Goal: Check status: Check status

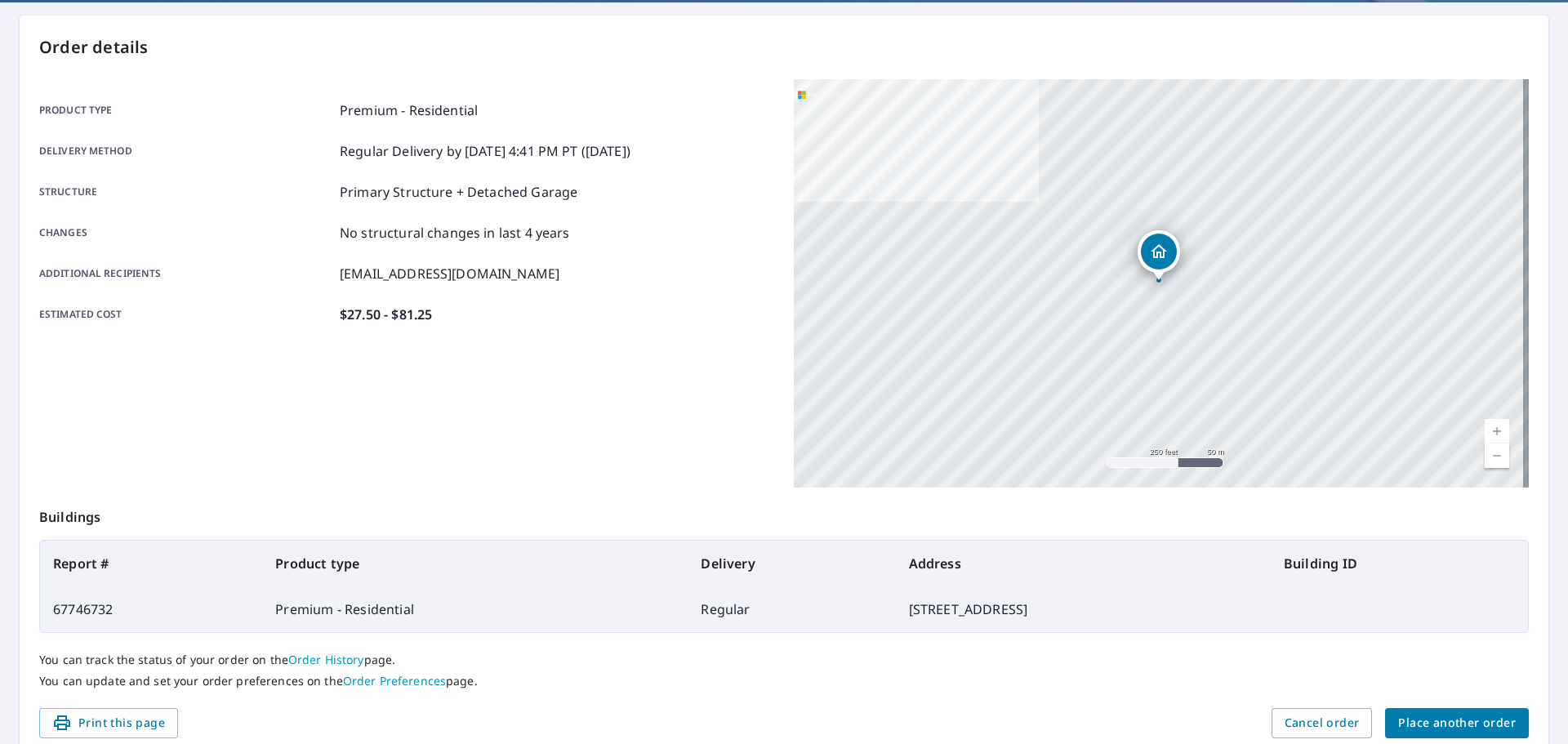
scroll to position [218, 0]
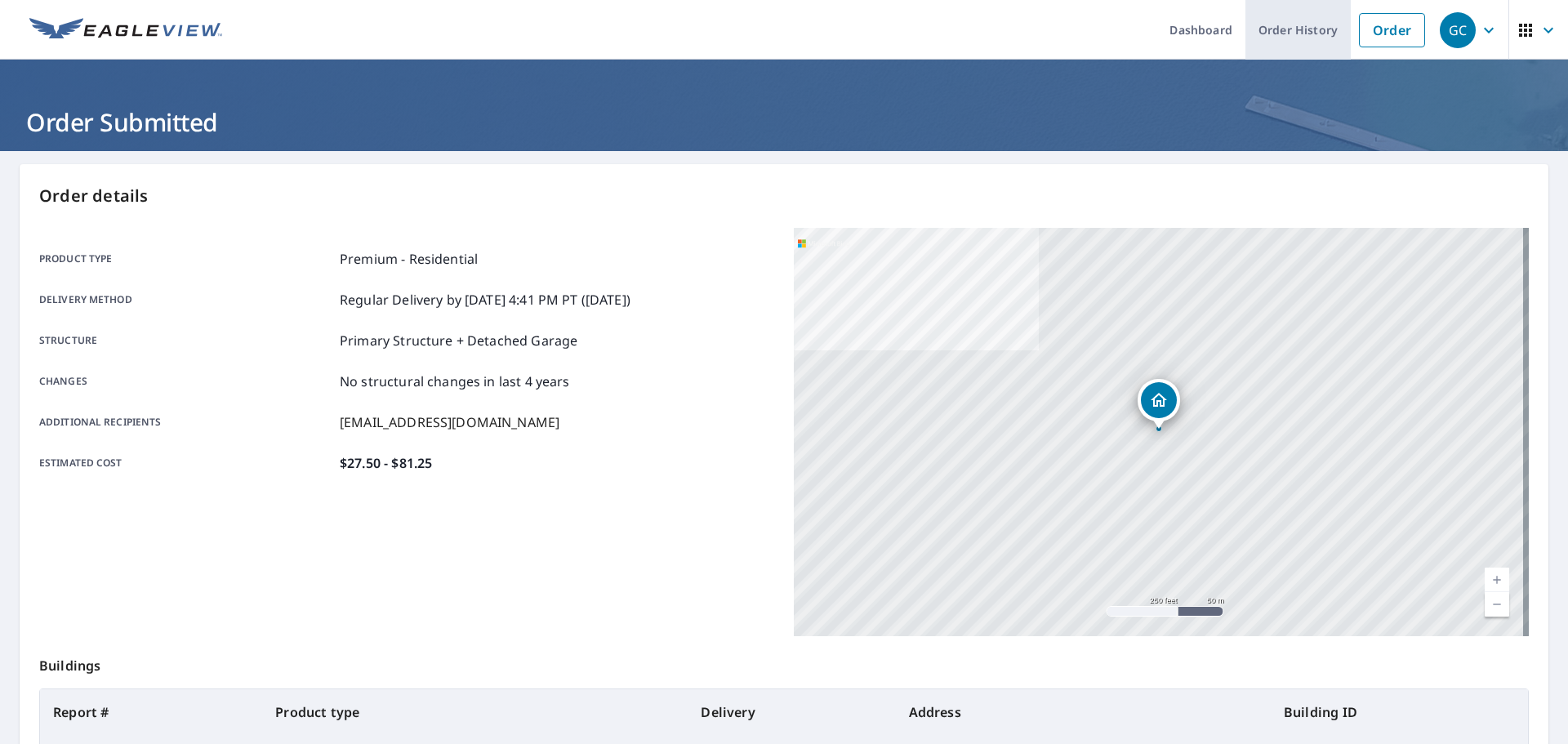
click at [1267, 28] on link "Order History" at bounding box center [1298, 30] width 106 height 59
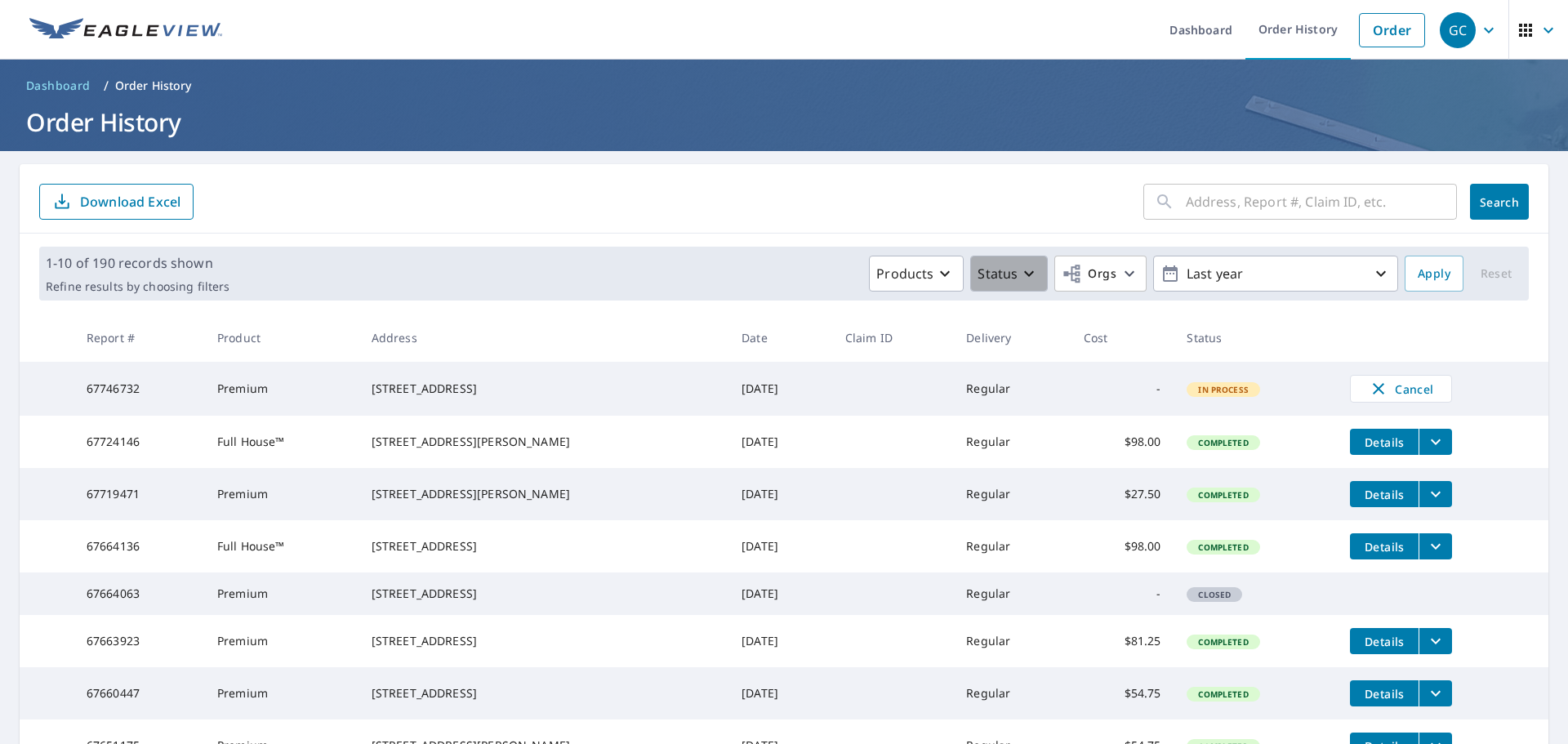
click at [991, 282] on p "Status" at bounding box center [997, 273] width 40 height 19
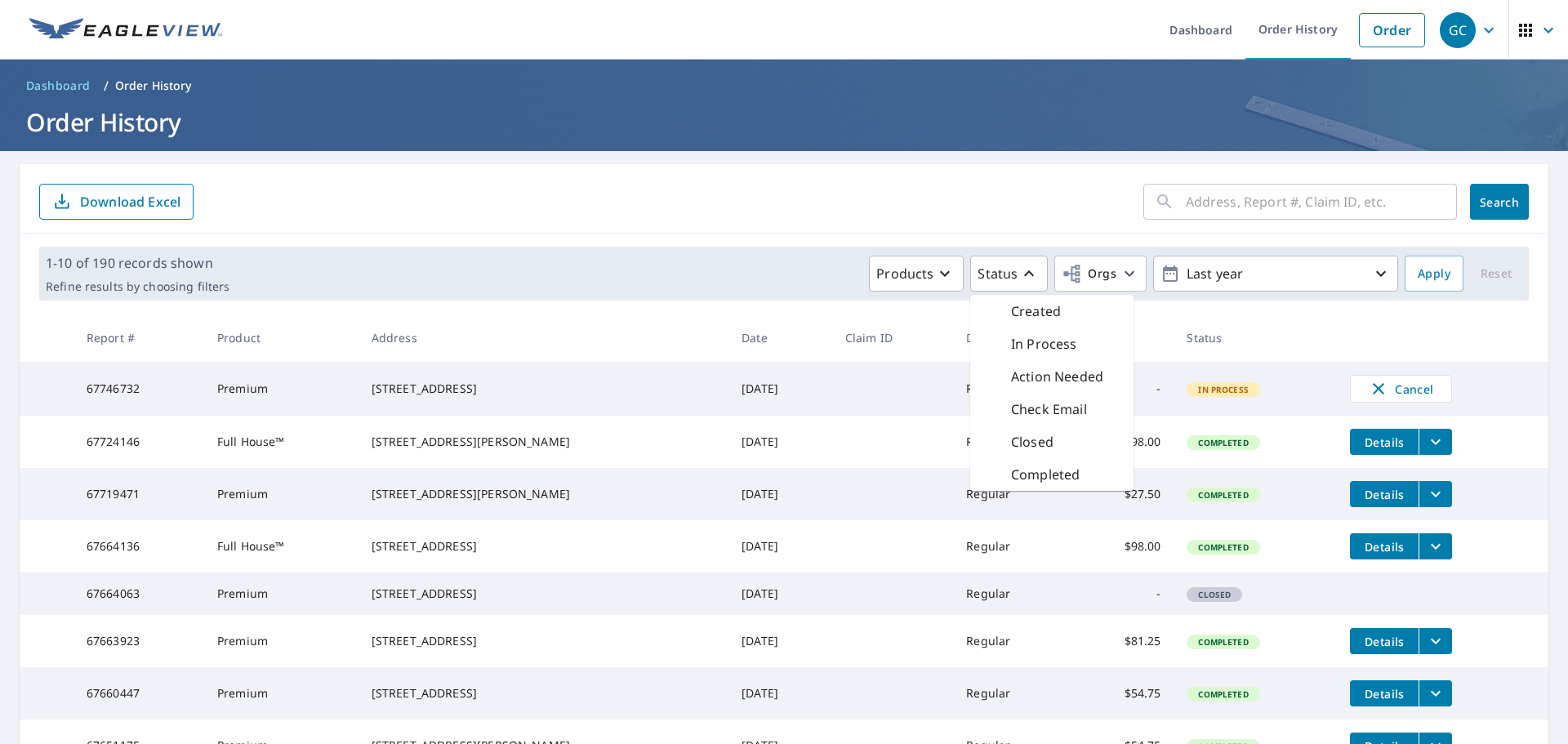
click at [1256, 329] on th "Status" at bounding box center [1255, 338] width 163 height 48
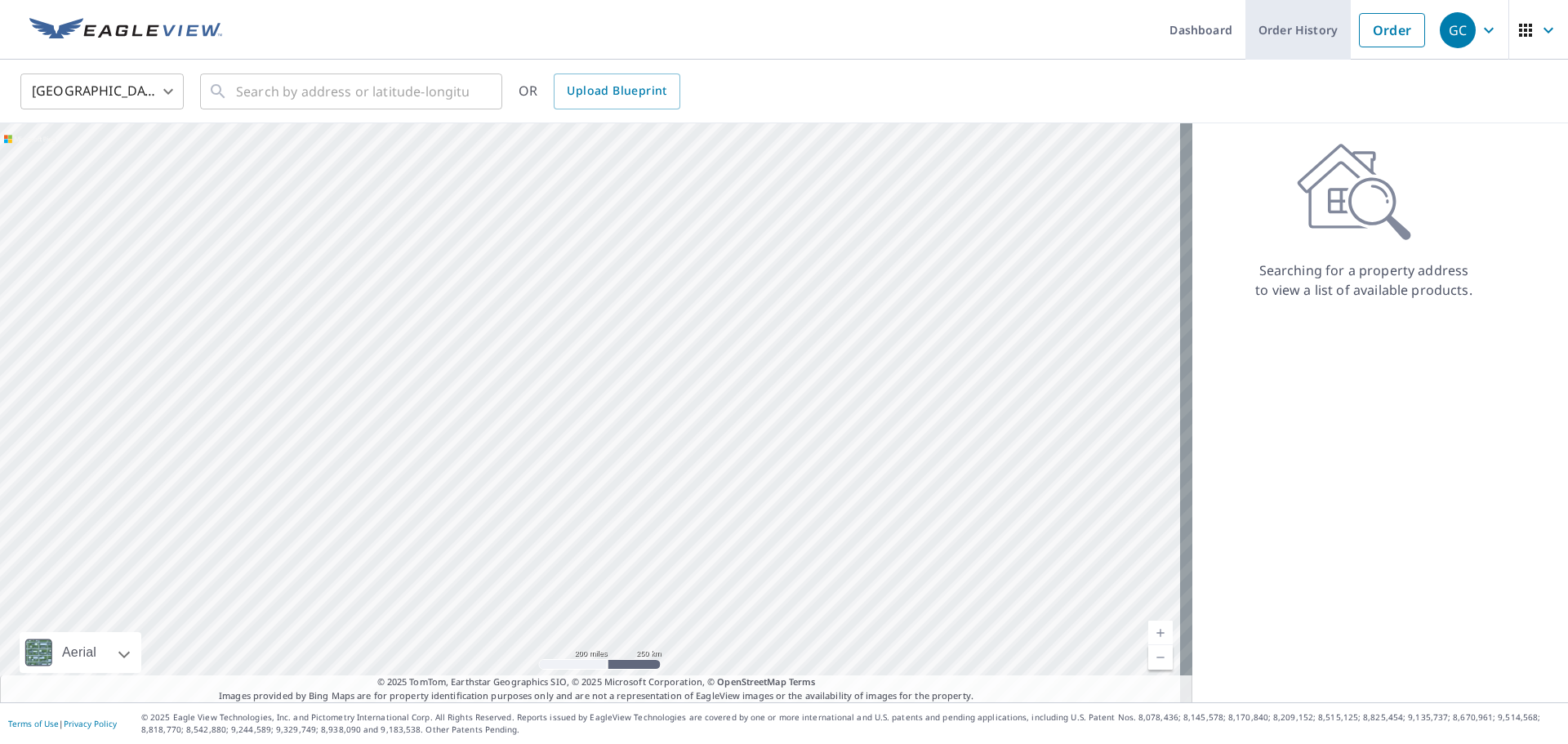
click at [1307, 34] on link "Order History" at bounding box center [1298, 30] width 106 height 59
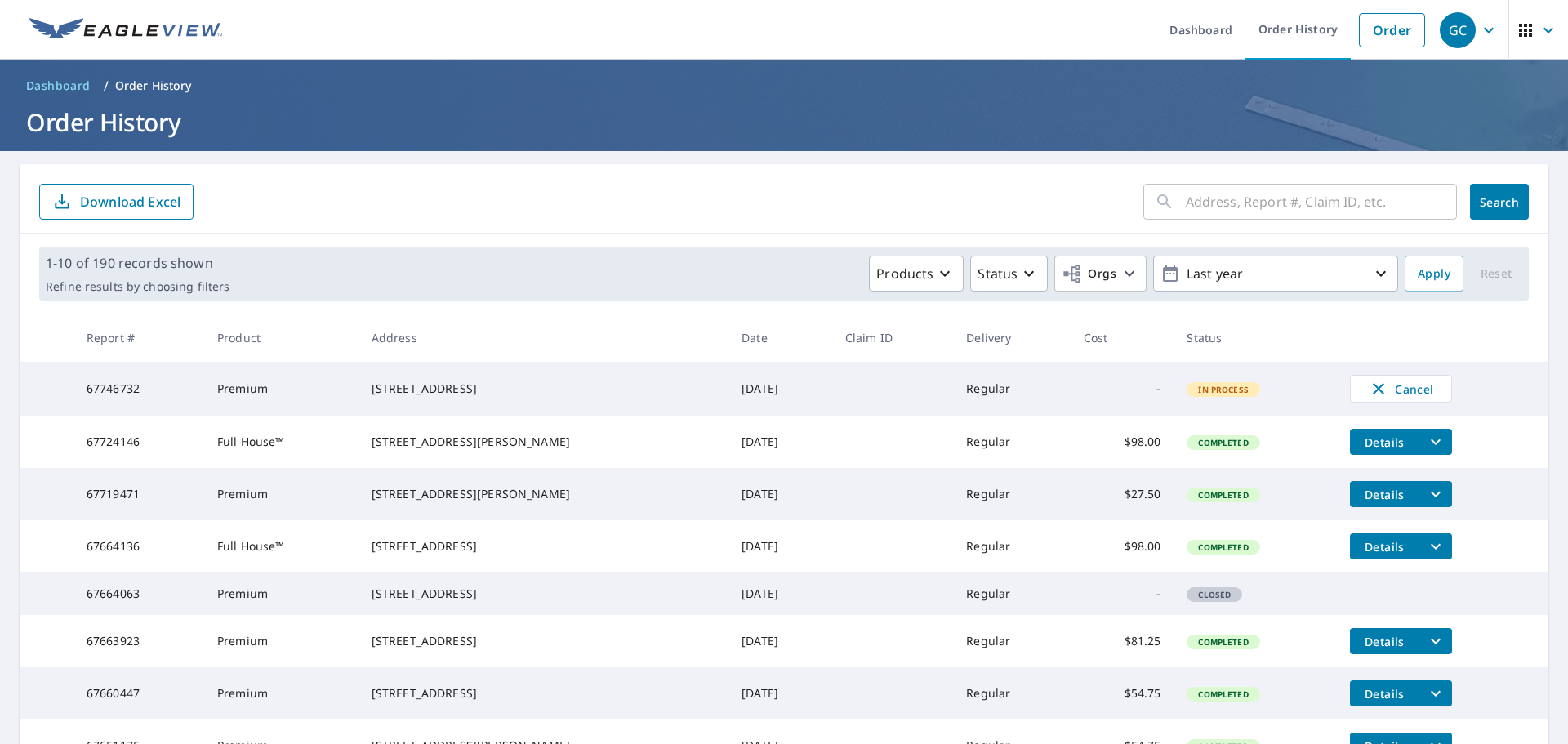
drag, startPoint x: 1164, startPoint y: 396, endPoint x: 1243, endPoint y: 396, distance: 79.0
click at [1243, 396] on td "In Process" at bounding box center [1255, 389] width 163 height 54
click at [1202, 390] on span "In Process" at bounding box center [1223, 389] width 70 height 11
click at [145, 395] on td "67746732" at bounding box center [138, 389] width 131 height 54
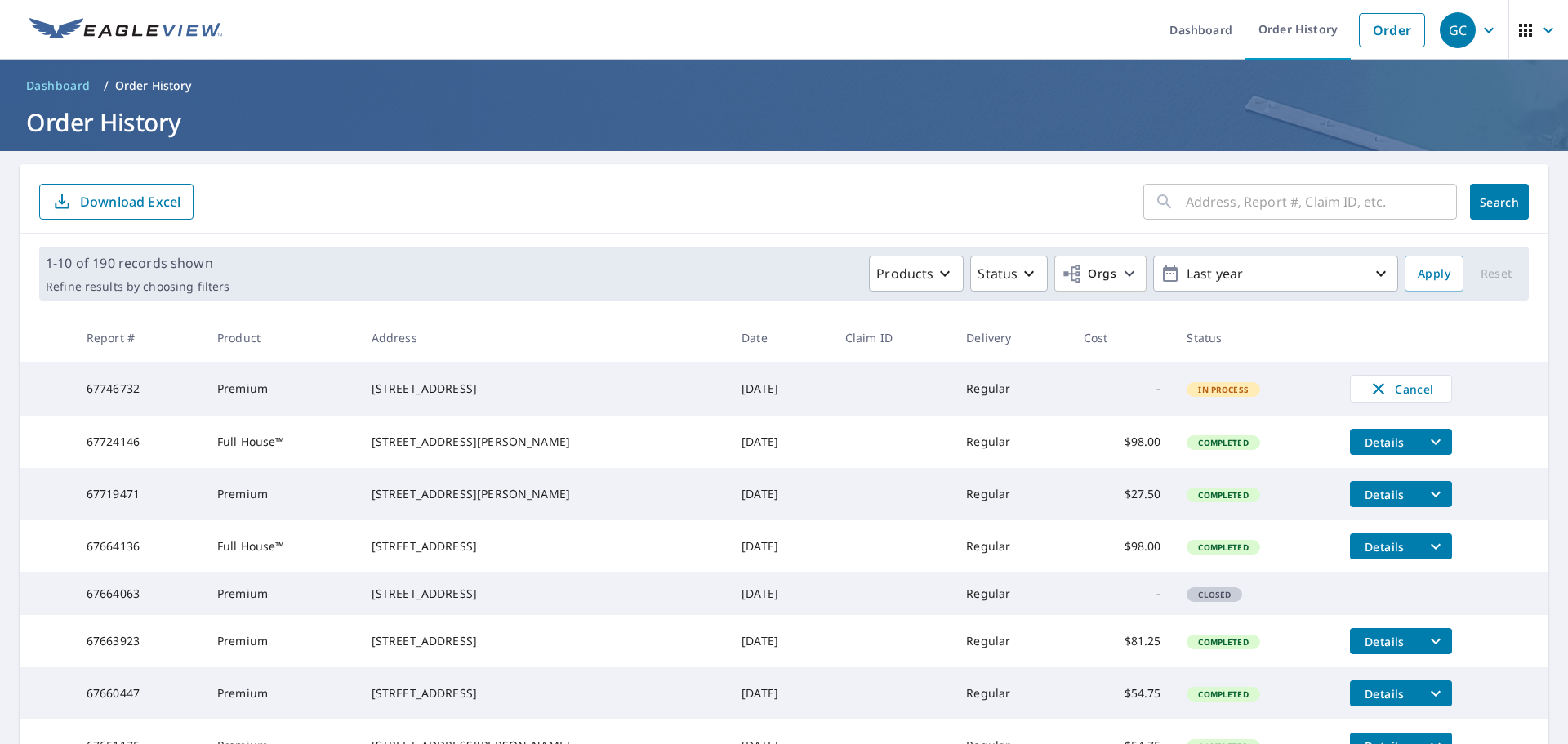
click at [1538, 30] on icon "button" at bounding box center [1548, 30] width 19 height 19
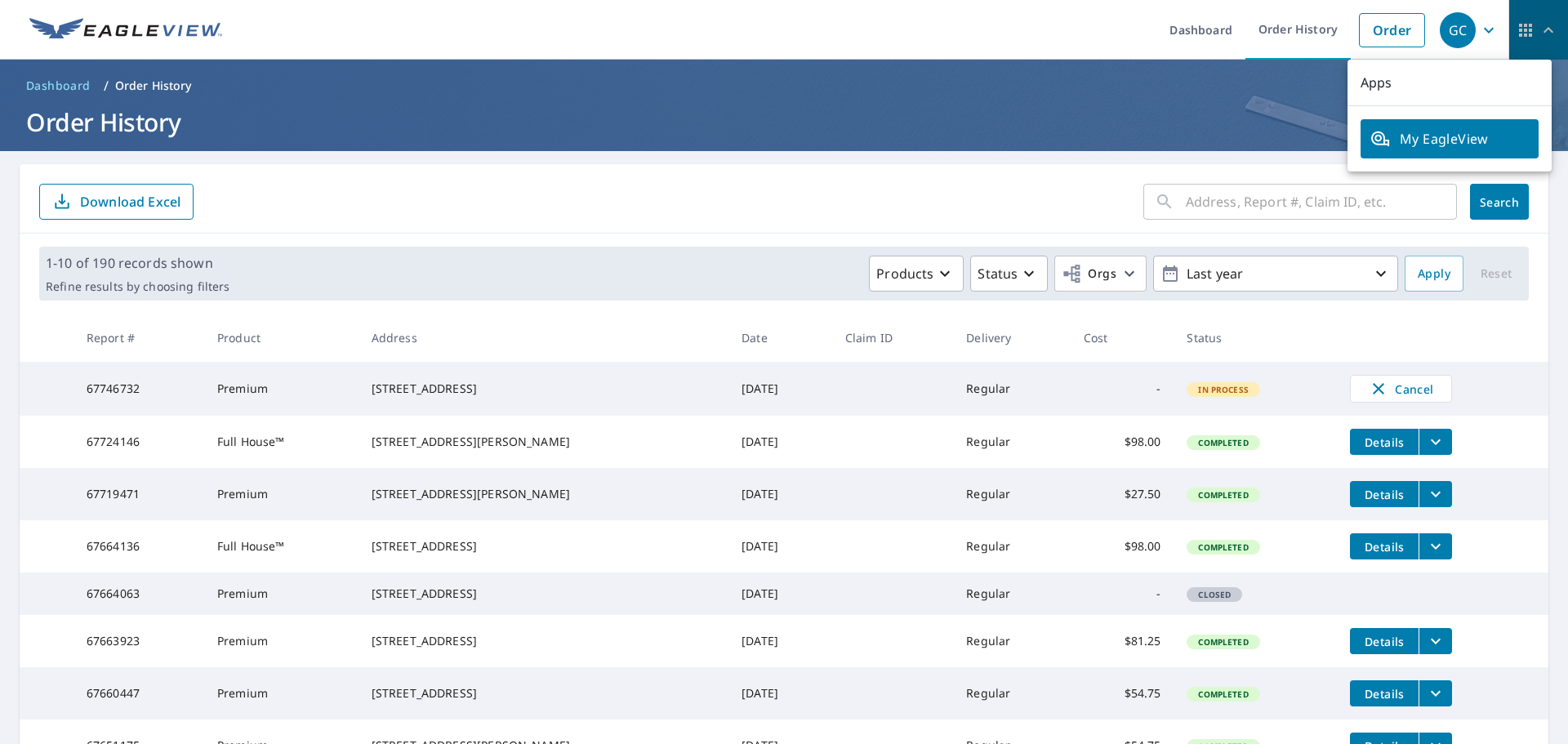
click at [1538, 30] on icon "button" at bounding box center [1548, 30] width 19 height 19
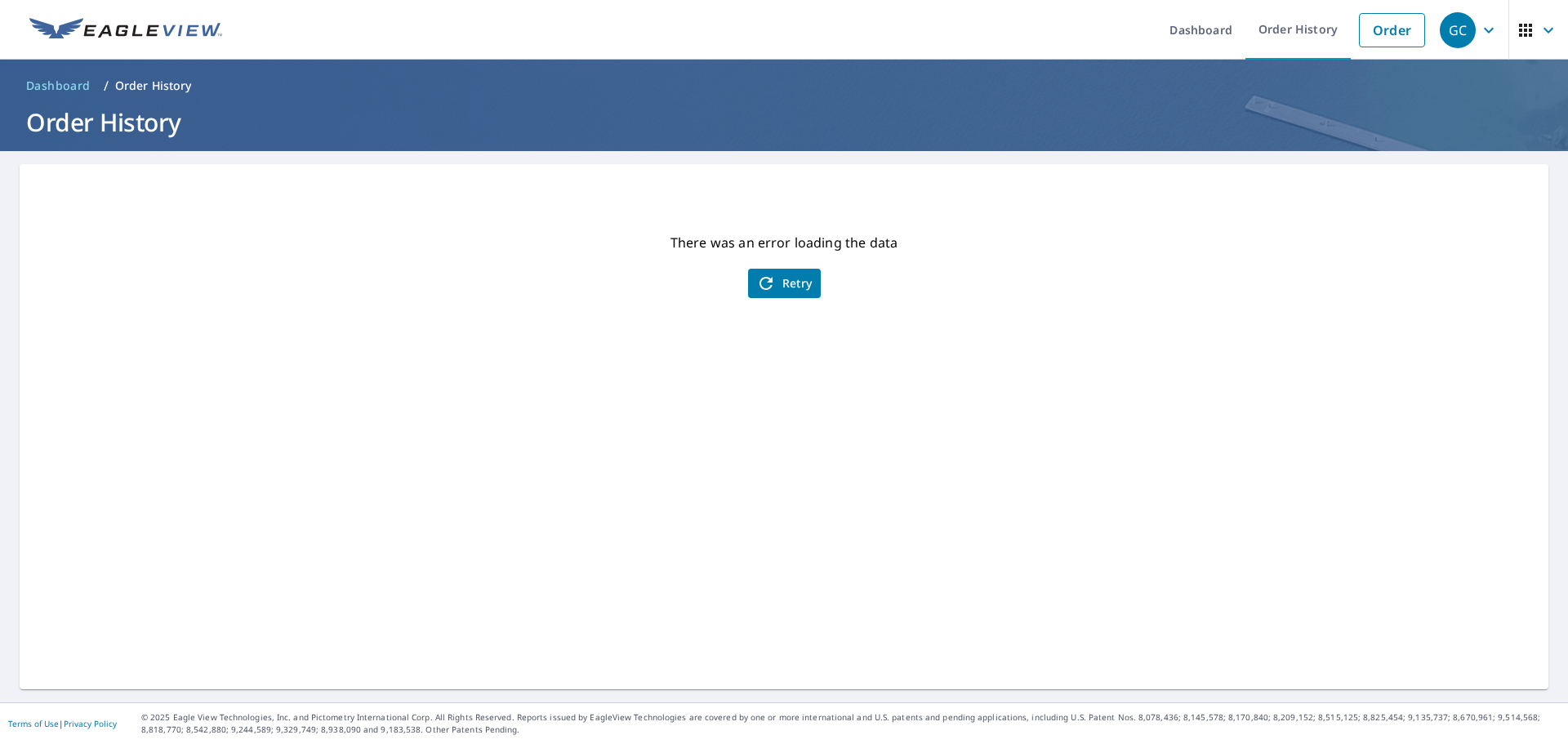
click at [777, 286] on span "Retry" at bounding box center [784, 283] width 56 height 19
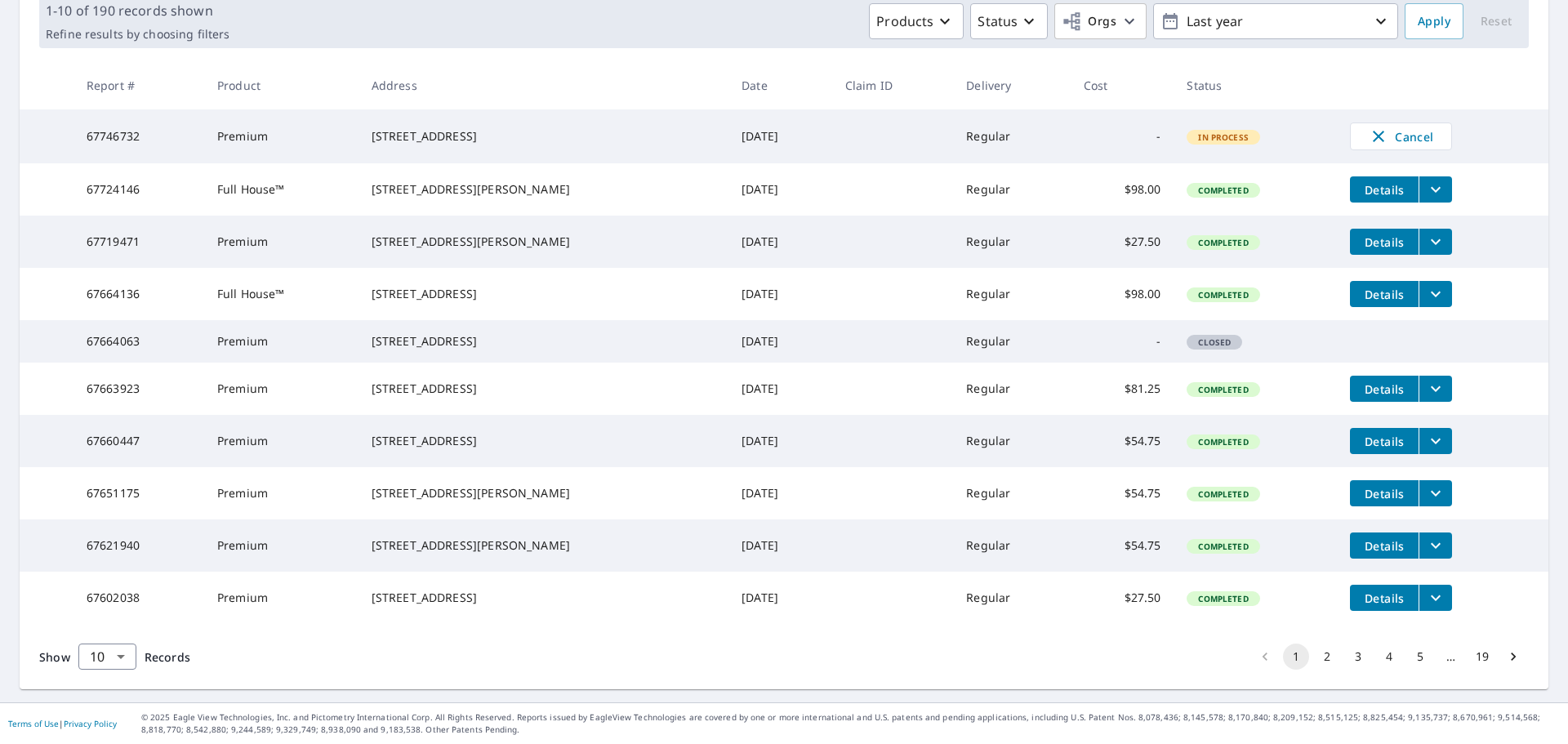
scroll to position [326, 0]
click at [1311, 644] on li "2" at bounding box center [1327, 657] width 31 height 26
click at [1314, 652] on button "2" at bounding box center [1327, 657] width 26 height 26
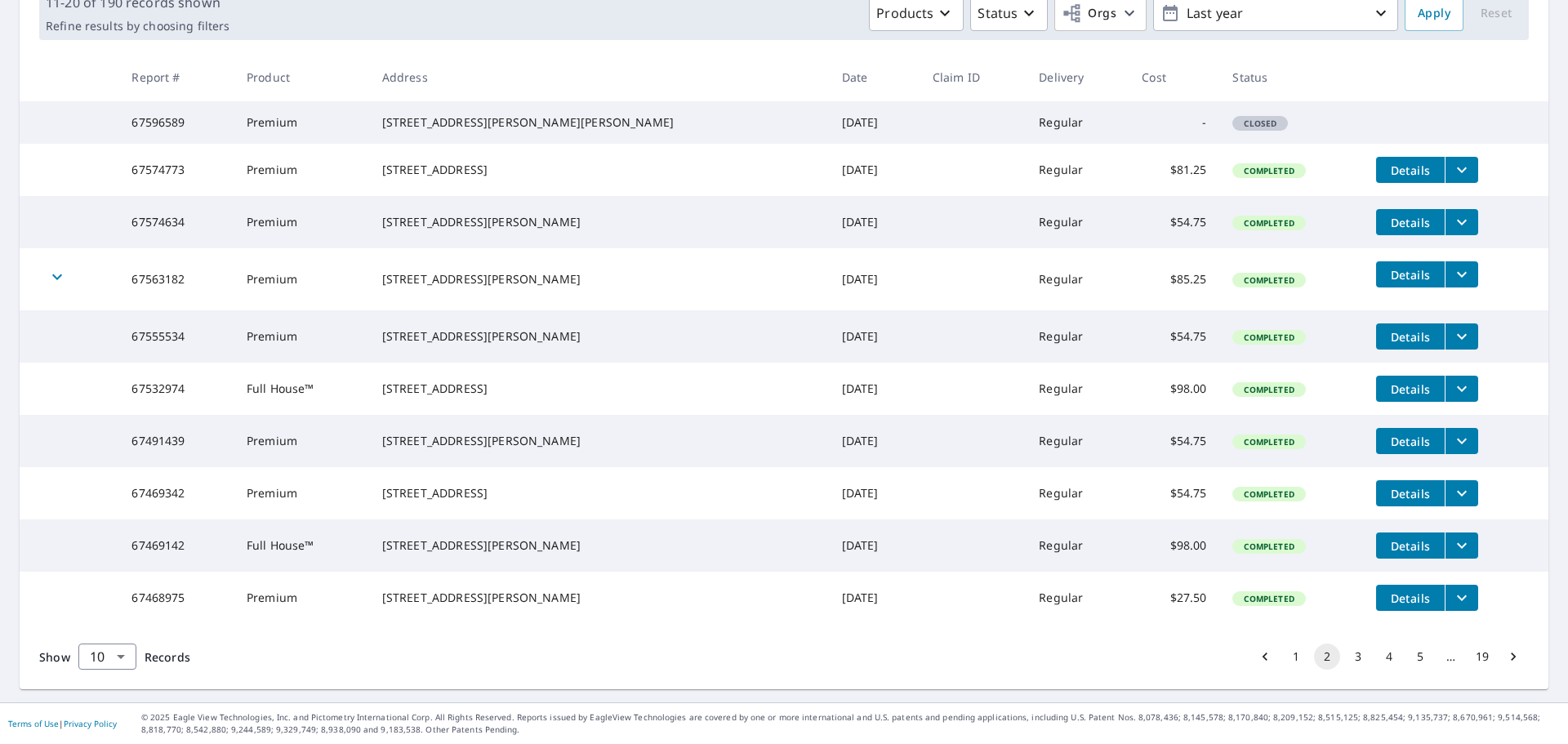
scroll to position [327, 0]
click at [1288, 655] on button "1" at bounding box center [1296, 657] width 26 height 26
